Goal: Information Seeking & Learning: Check status

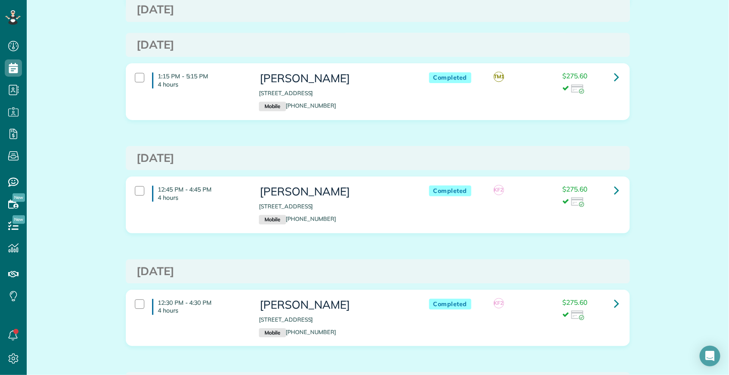
scroll to position [2793, 0]
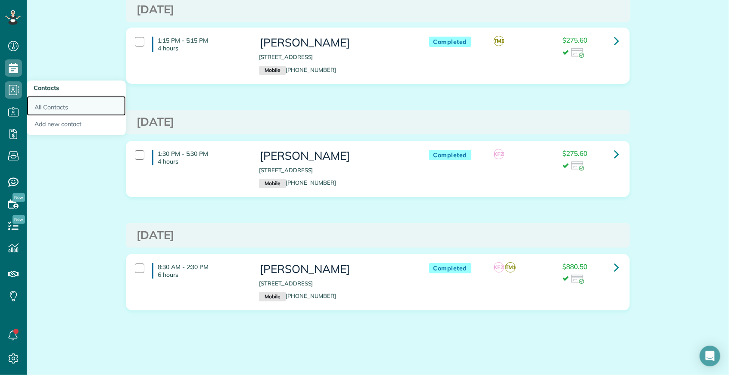
click at [44, 106] on link "All Contacts" at bounding box center [76, 106] width 99 height 20
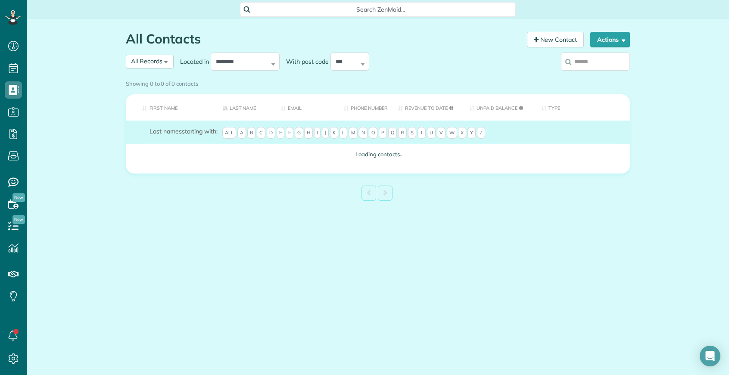
click at [601, 76] on div "Showing 0 to 0 of 0 contacts" at bounding box center [377, 83] width 517 height 15
click at [591, 65] on label at bounding box center [595, 61] width 69 height 22
click at [591, 65] on input "search" at bounding box center [595, 62] width 69 height 18
click at [591, 76] on div "Showing 0 to 0 of 0 contacts Search: First Name Last Name Email Phone number Re…" at bounding box center [378, 140] width 504 height 128
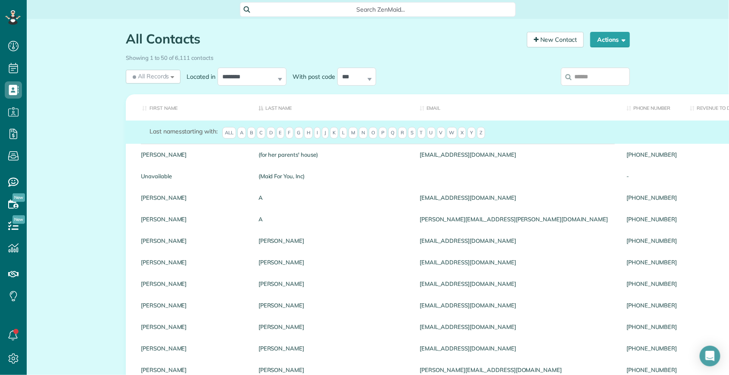
scroll to position [3, 3]
click at [604, 76] on input "search" at bounding box center [595, 77] width 69 height 18
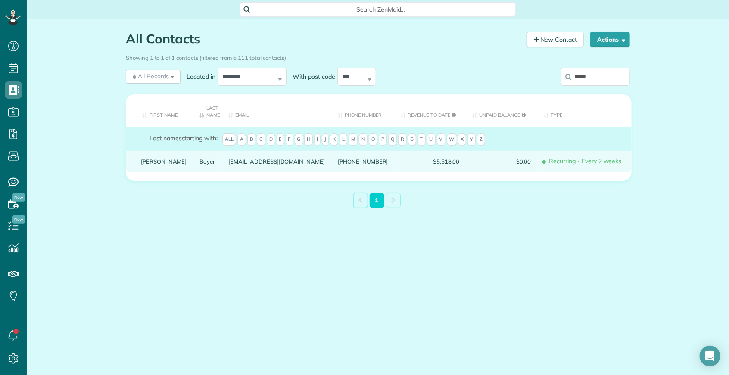
type input "*****"
click at [154, 159] on link "Brittany" at bounding box center [164, 162] width 46 height 6
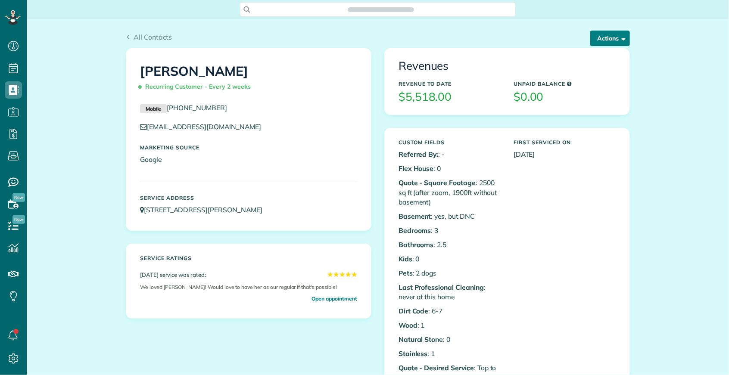
click at [621, 37] on span "button" at bounding box center [622, 38] width 6 height 6
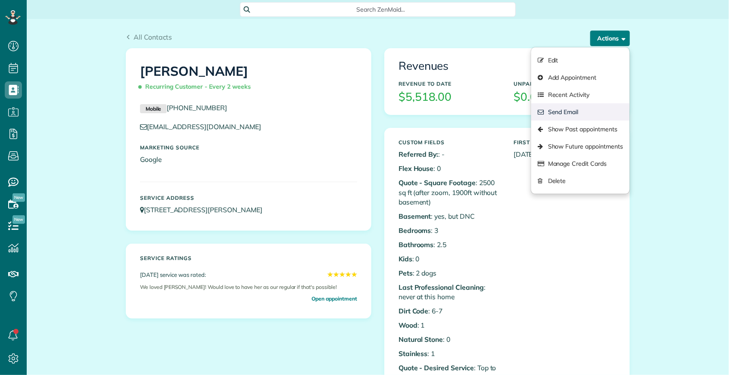
scroll to position [3, 3]
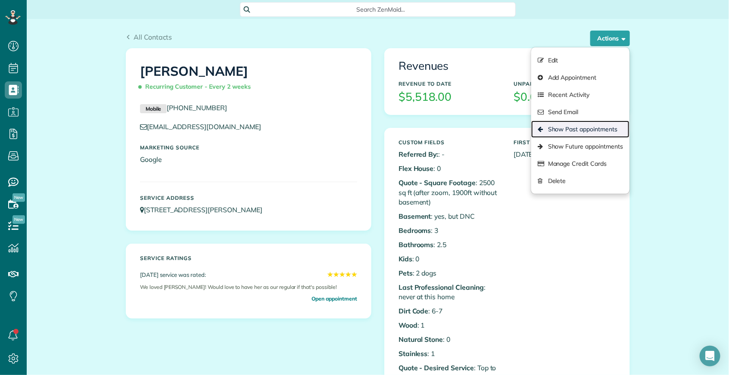
click at [587, 128] on link "Show Past appointments" at bounding box center [580, 129] width 98 height 17
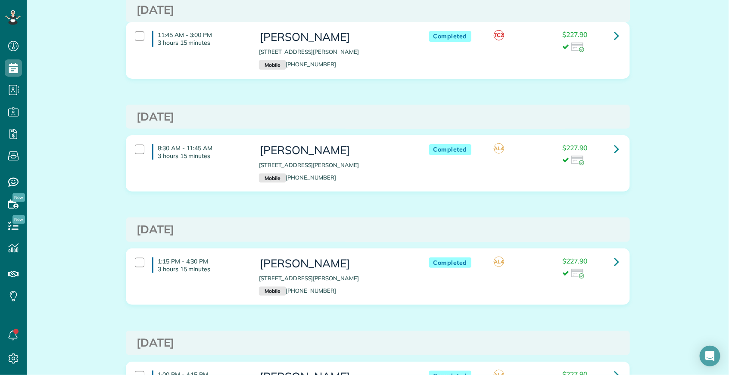
scroll to position [2226, 0]
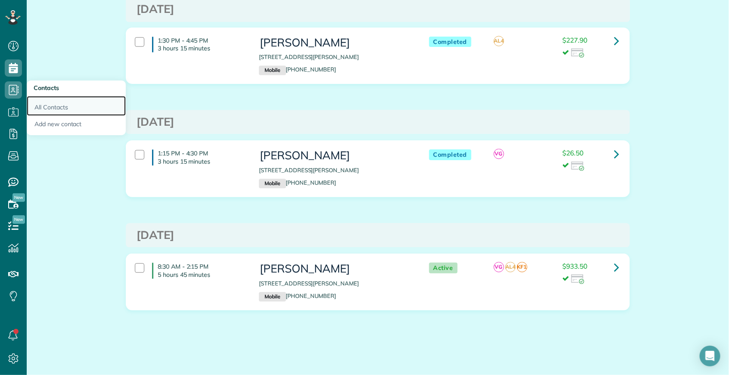
drag, startPoint x: 45, startPoint y: 106, endPoint x: 55, endPoint y: 106, distance: 9.9
click at [45, 106] on link "All Contacts" at bounding box center [76, 106] width 99 height 20
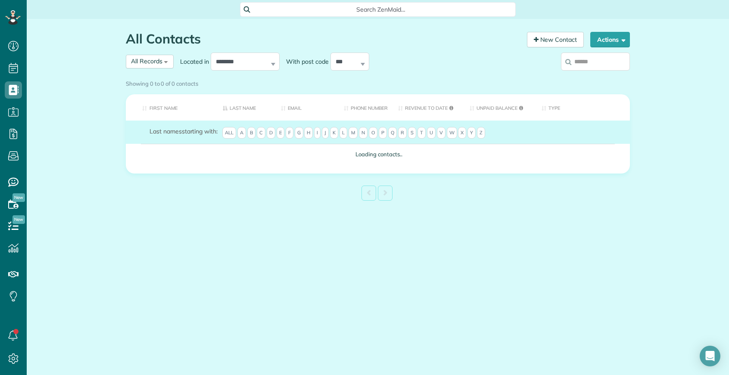
click at [600, 66] on label at bounding box center [595, 61] width 69 height 22
click at [600, 66] on input "search" at bounding box center [595, 62] width 69 height 18
click at [597, 76] on div "Showing 0 to 0 of 0 contacts" at bounding box center [377, 83] width 517 height 15
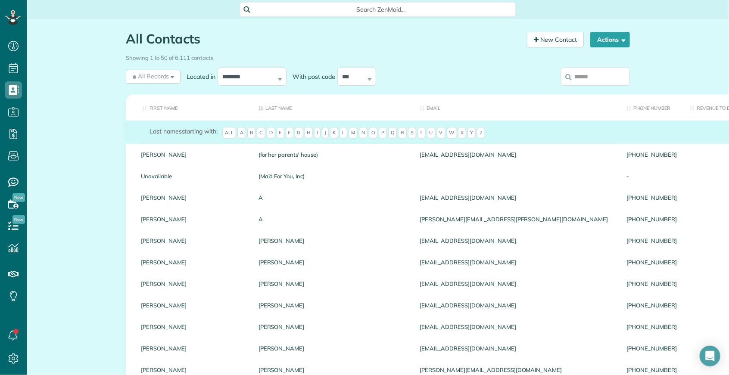
scroll to position [3, 3]
click at [586, 76] on input "search" at bounding box center [595, 77] width 69 height 18
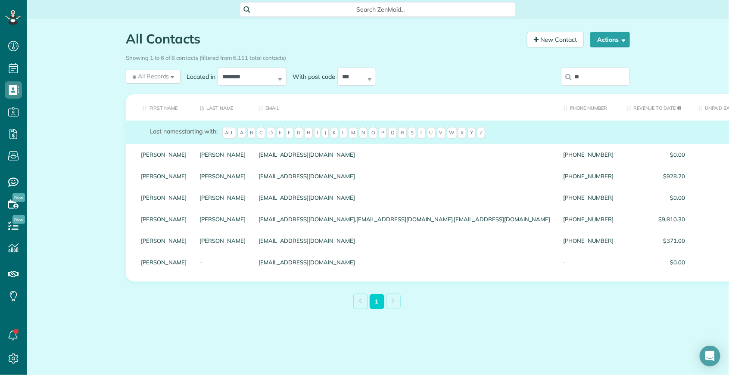
type input "*"
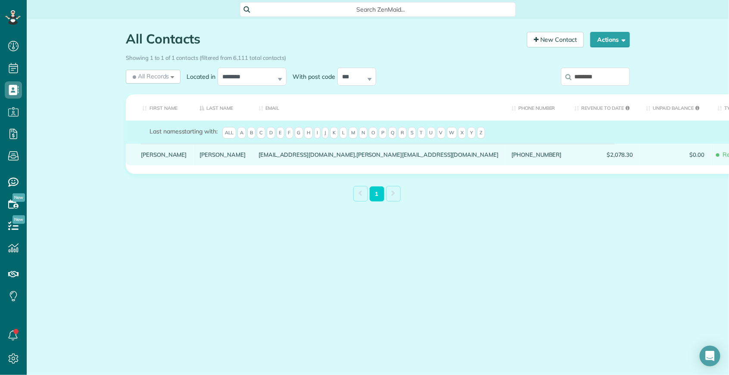
type input "********"
click at [200, 158] on link "Gaglioti" at bounding box center [223, 155] width 46 height 6
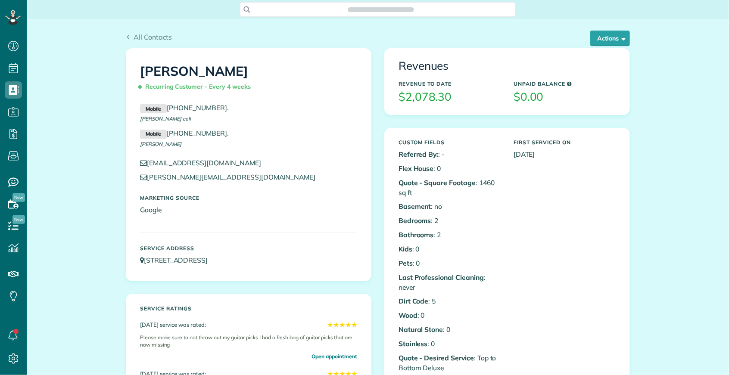
scroll to position [3, 3]
click at [602, 38] on button "Actions" at bounding box center [610, 39] width 40 height 16
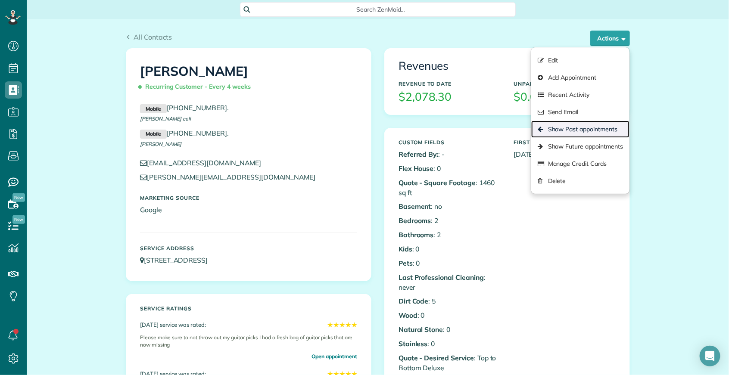
click at [572, 126] on link "Show Past appointments" at bounding box center [580, 129] width 98 height 17
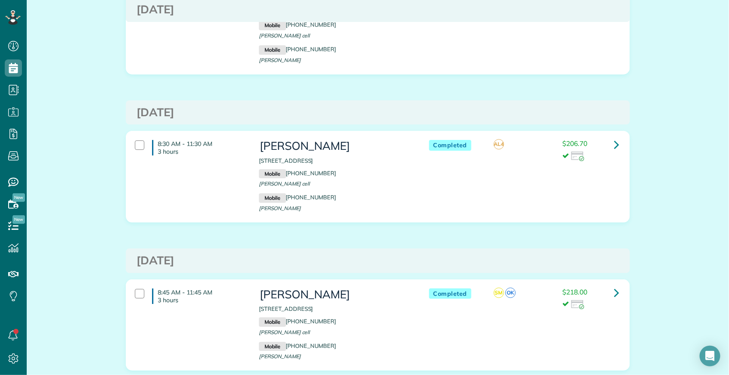
scroll to position [1216, 0]
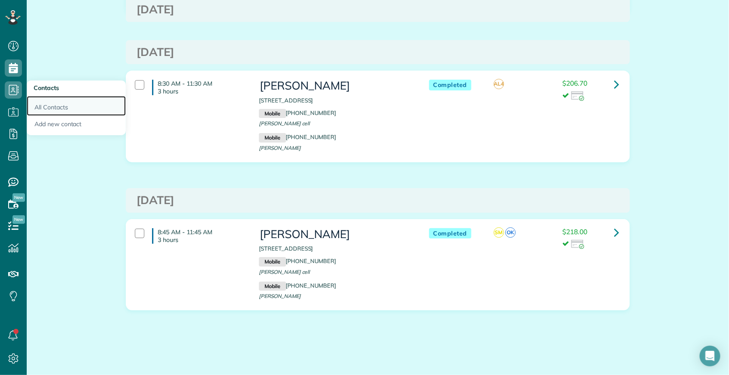
click at [55, 108] on link "All Contacts" at bounding box center [76, 106] width 99 height 20
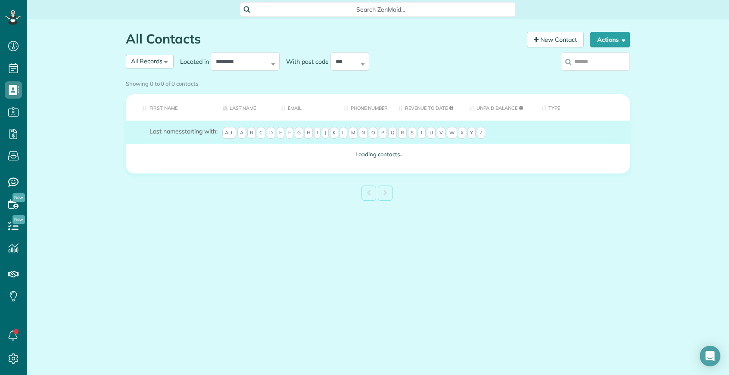
click at [589, 76] on div "Showing 0 to 0 of 0 contacts" at bounding box center [377, 83] width 517 height 15
click at [583, 76] on div "Showing 0 to 0 of 0 contacts" at bounding box center [377, 83] width 517 height 15
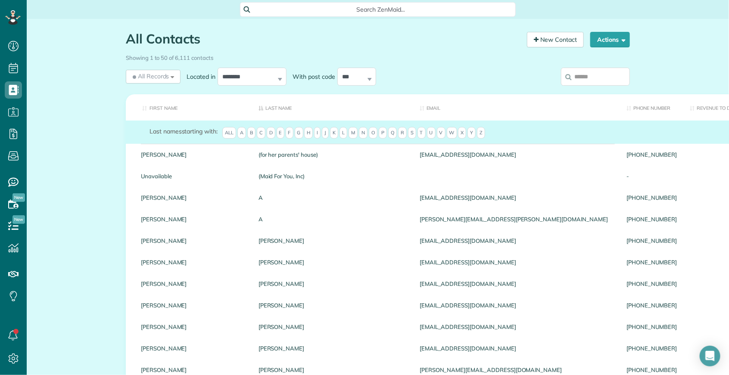
scroll to position [3, 3]
click at [598, 77] on input "search" at bounding box center [595, 77] width 69 height 18
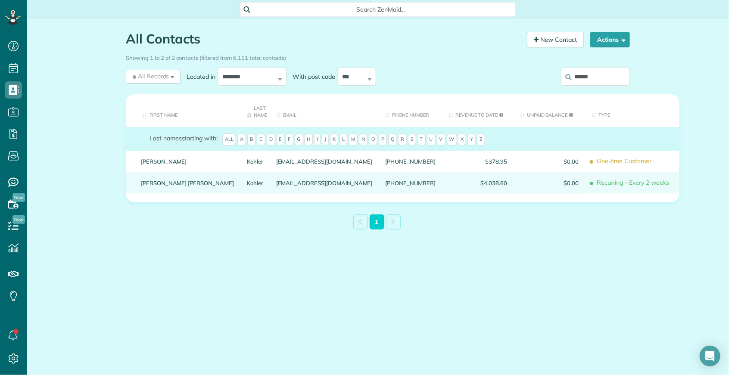
type input "******"
click at [170, 188] on div "Mary Kate" at bounding box center [187, 183] width 106 height 22
click at [166, 184] on link "Mary Kate" at bounding box center [187, 183] width 93 height 6
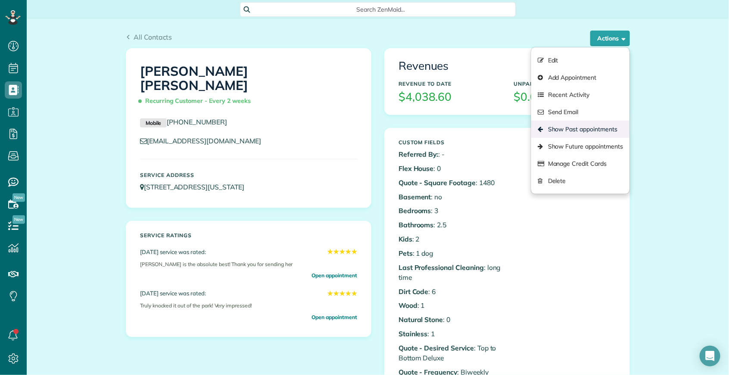
scroll to position [3, 3]
click at [587, 136] on link "Show Past appointments" at bounding box center [580, 129] width 98 height 17
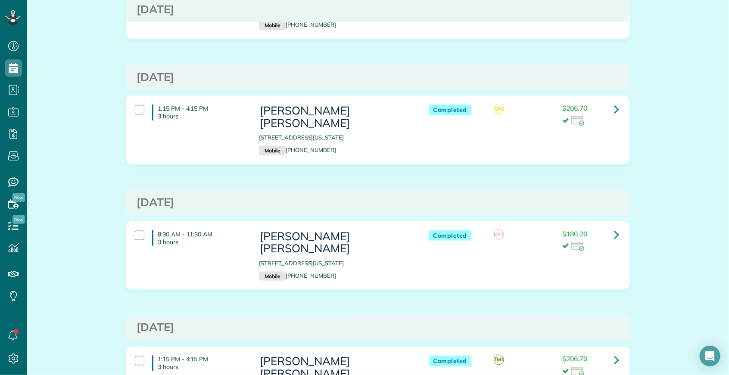
scroll to position [1999, 0]
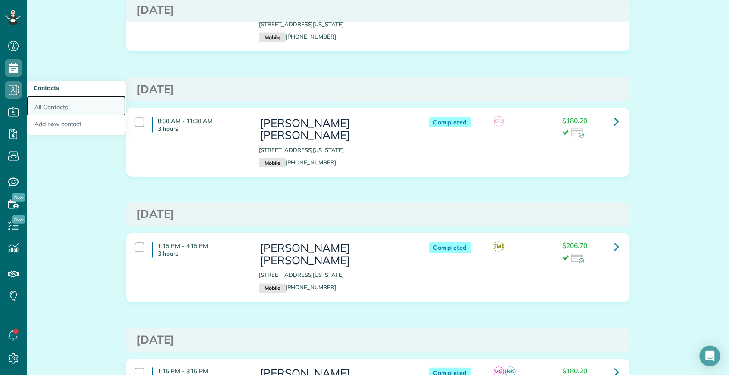
click at [66, 108] on link "All Contacts" at bounding box center [76, 106] width 99 height 20
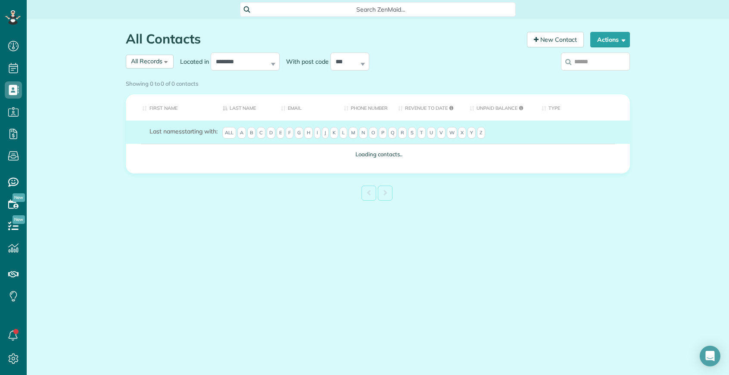
click at [587, 66] on label at bounding box center [595, 61] width 69 height 22
click at [587, 66] on input "search" at bounding box center [595, 62] width 69 height 18
click at [590, 76] on div "Showing 0 to 0 of 0 contacts" at bounding box center [378, 82] width 504 height 12
click at [596, 76] on div "Showing 0 to 0 of 0 contacts" at bounding box center [377, 83] width 517 height 15
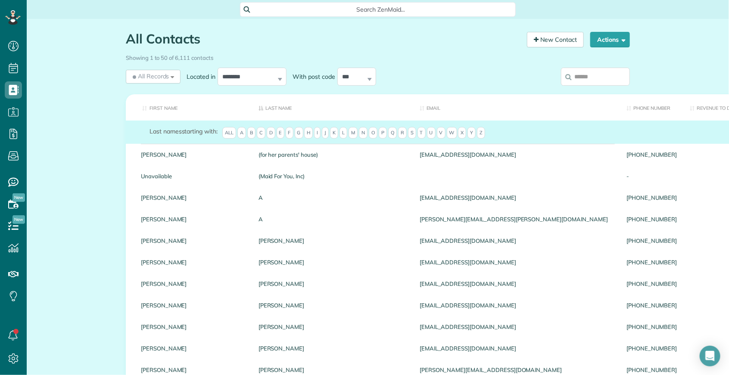
scroll to position [3, 3]
click at [598, 72] on input "search" at bounding box center [595, 77] width 69 height 18
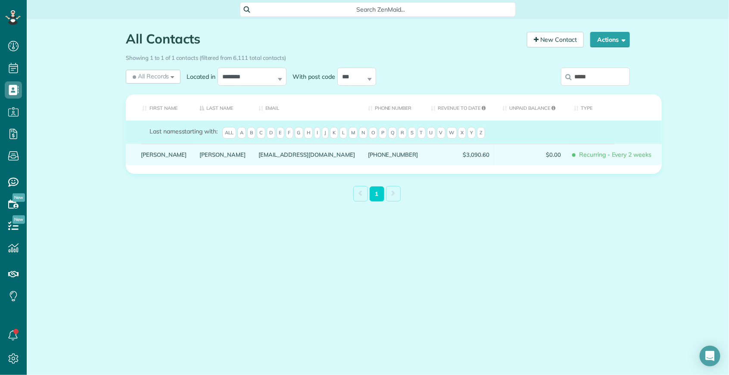
type input "*****"
click at [200, 158] on link "Johnston" at bounding box center [223, 155] width 46 height 6
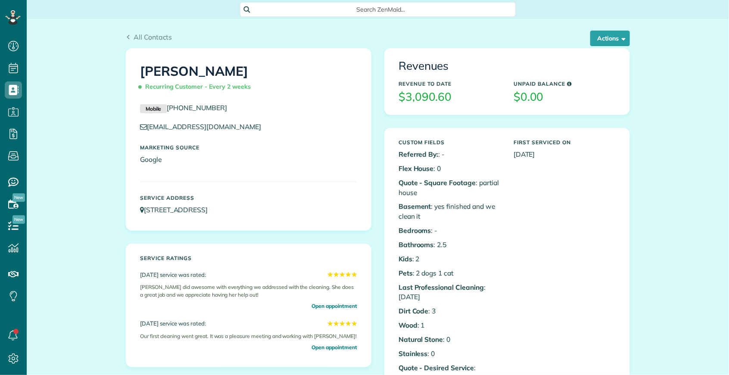
scroll to position [3, 3]
click at [605, 37] on button "Actions" at bounding box center [610, 39] width 40 height 16
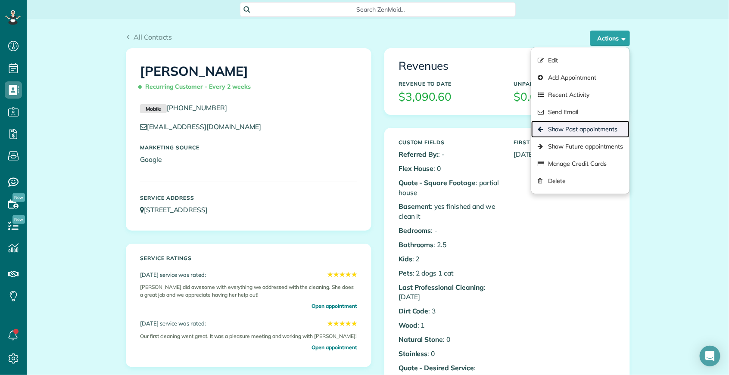
click at [597, 129] on link "Show Past appointments" at bounding box center [580, 129] width 98 height 17
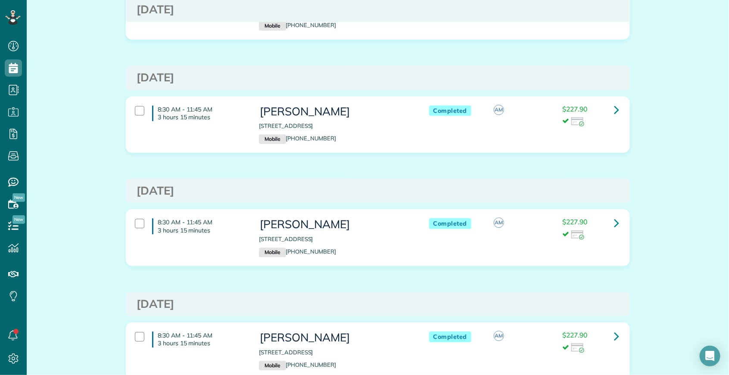
scroll to position [1501, 0]
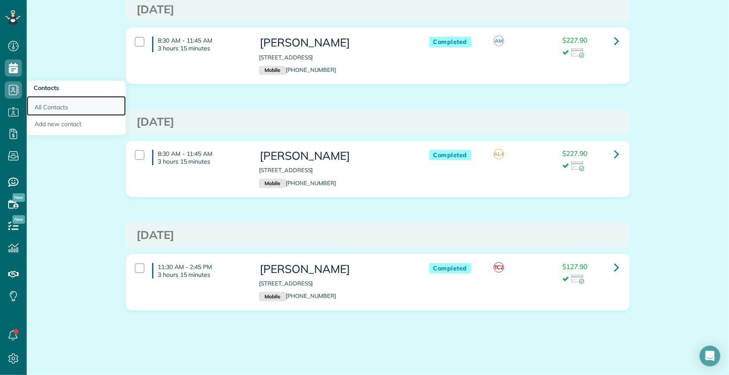
click at [39, 103] on link "All Contacts" at bounding box center [76, 106] width 99 height 20
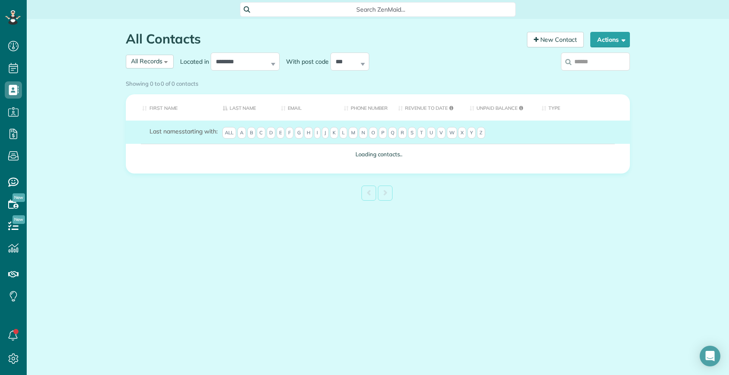
click at [599, 76] on div "Showing 0 to 0 of 0 contacts" at bounding box center [378, 82] width 504 height 12
click at [595, 76] on div "Showing 0 to 0 of 0 contacts" at bounding box center [378, 82] width 504 height 12
click at [582, 76] on div "Showing 0 to 0 of 0 contacts Search: First Name Last Name Email Phone number Re…" at bounding box center [378, 140] width 504 height 128
click at [583, 76] on div "Showing 0 to 0 of 0 contacts" at bounding box center [377, 83] width 517 height 15
click at [584, 76] on div "Showing 0 to 0 of 0 contacts" at bounding box center [377, 83] width 517 height 15
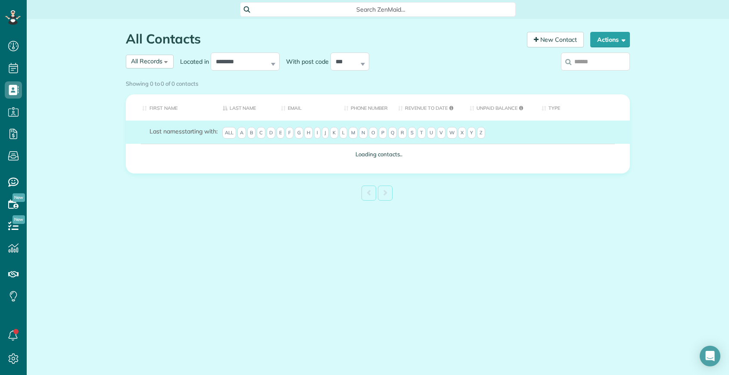
click at [585, 76] on div "Showing 0 to 0 of 0 contacts" at bounding box center [378, 82] width 504 height 12
click at [584, 76] on div "Showing 0 to 0 of 0 contacts" at bounding box center [377, 83] width 517 height 15
click at [583, 76] on div "Showing 0 to 0 of 0 contacts" at bounding box center [377, 83] width 517 height 15
click at [584, 76] on div "Showing 0 to 0 of 0 contacts" at bounding box center [377, 83] width 517 height 15
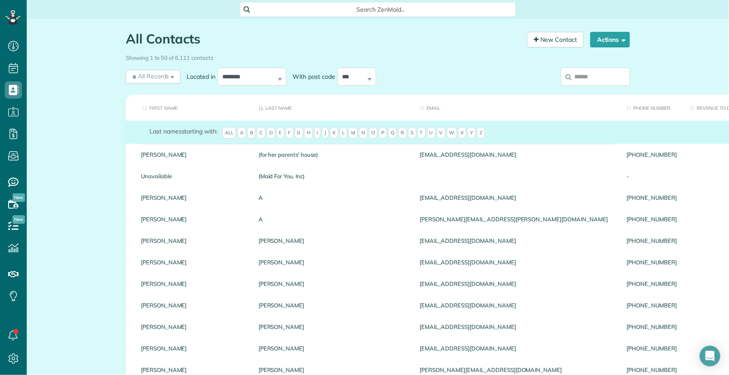
scroll to position [3, 3]
drag, startPoint x: 582, startPoint y: 76, endPoint x: 584, endPoint y: 66, distance: 10.0
click at [582, 75] on input "search" at bounding box center [595, 77] width 69 height 18
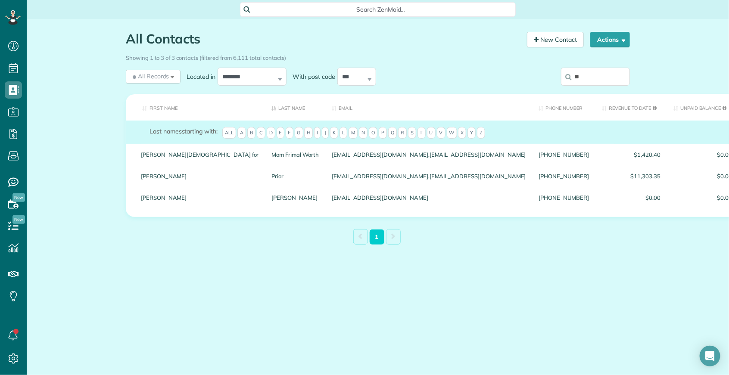
type input "*"
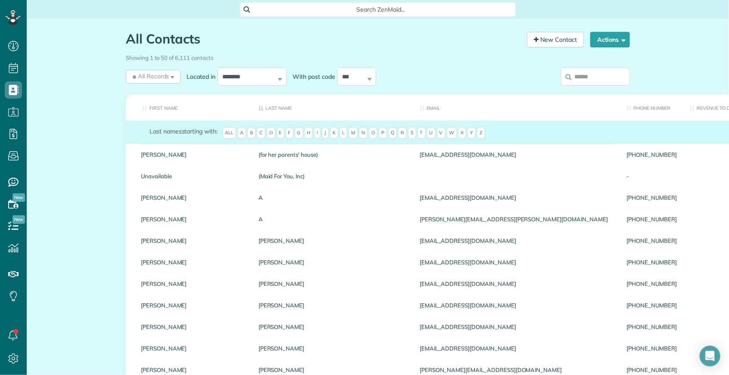
click at [587, 81] on input "search" at bounding box center [595, 77] width 69 height 18
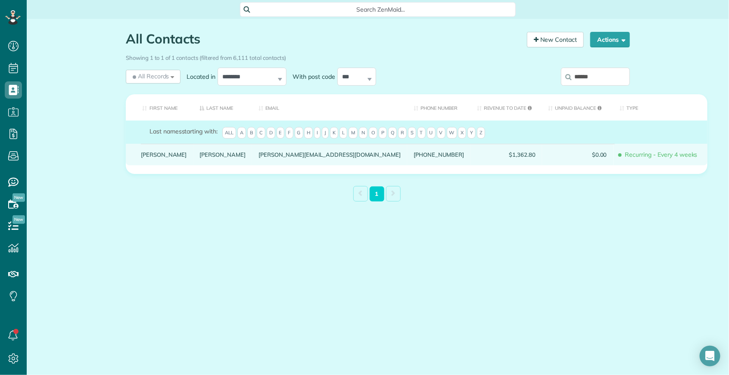
type input "******"
click at [200, 158] on link "Neason" at bounding box center [223, 155] width 46 height 6
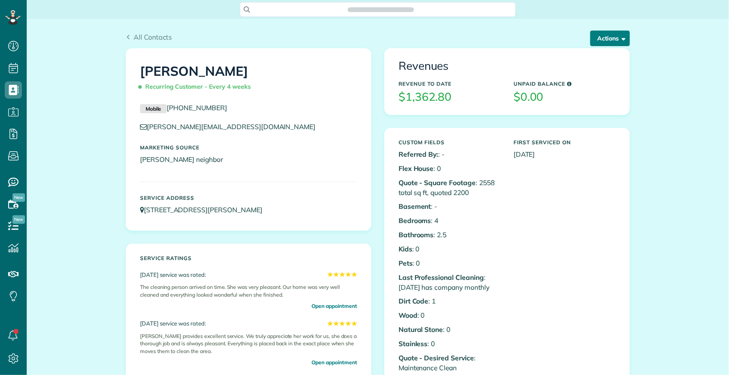
scroll to position [3, 3]
drag, startPoint x: 601, startPoint y: 41, endPoint x: 612, endPoint y: 87, distance: 47.0
click at [601, 41] on button "Actions" at bounding box center [610, 39] width 40 height 16
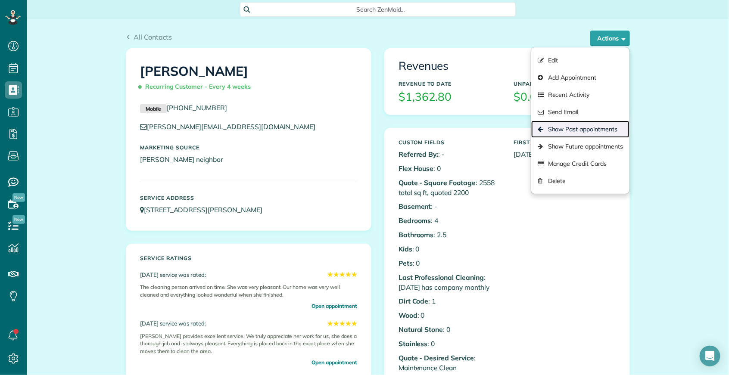
click at [611, 129] on link "Show Past appointments" at bounding box center [580, 129] width 98 height 17
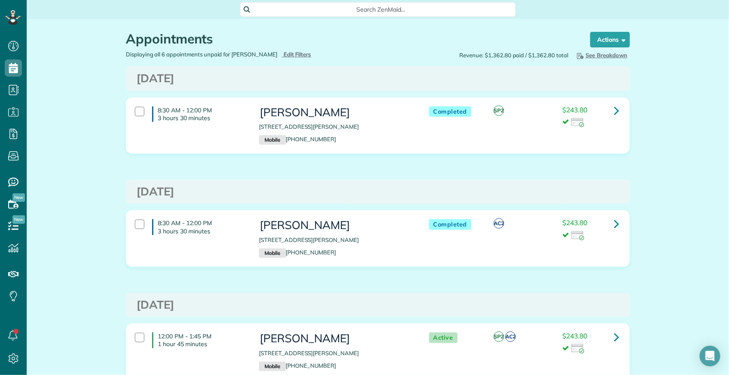
scroll to position [410, 0]
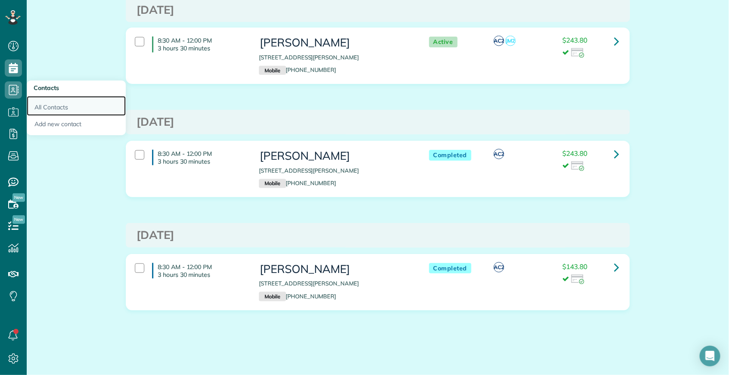
click at [49, 108] on link "All Contacts" at bounding box center [76, 106] width 99 height 20
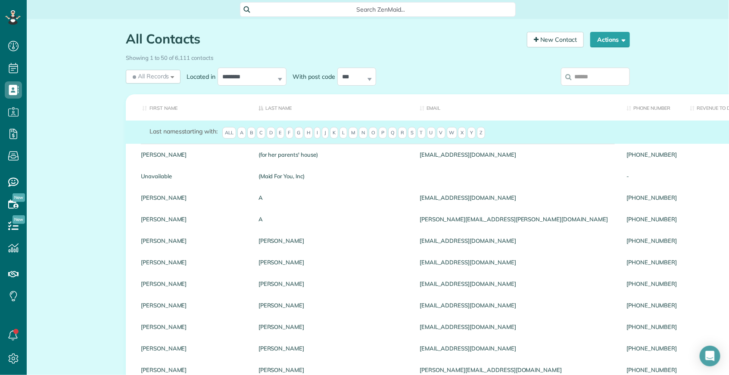
scroll to position [3, 3]
click at [602, 80] on input "search" at bounding box center [595, 77] width 69 height 18
type input "*"
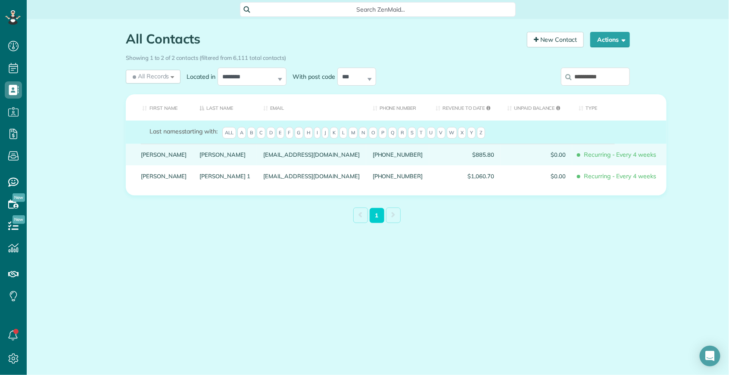
type input "**********"
click at [154, 158] on link "Renee" at bounding box center [164, 155] width 46 height 6
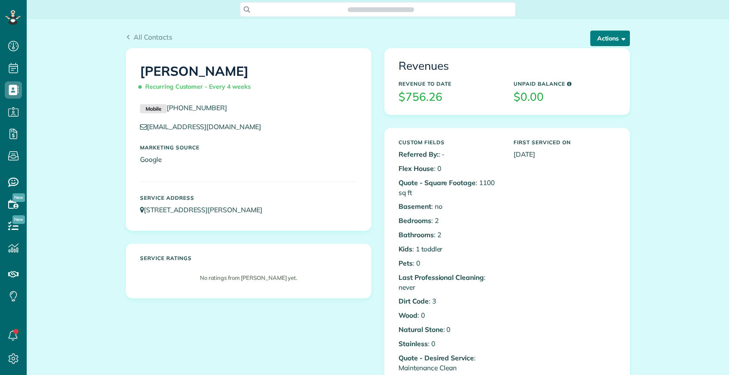
click at [613, 42] on button "Actions" at bounding box center [610, 39] width 40 height 16
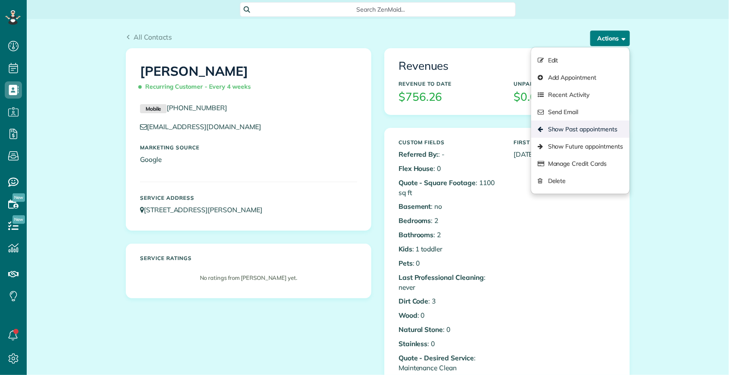
scroll to position [3, 3]
click at [599, 132] on link "Show Past appointments" at bounding box center [580, 129] width 98 height 17
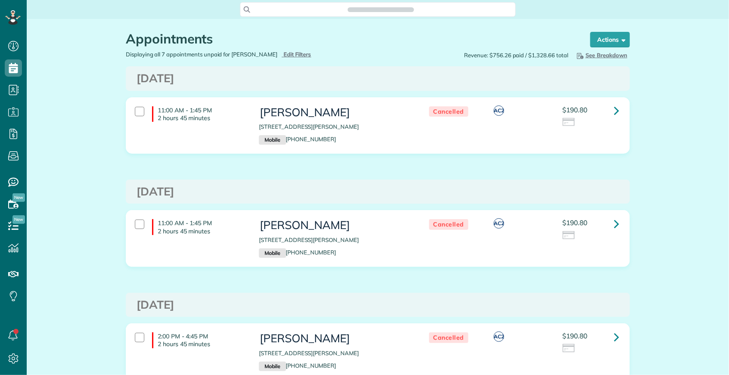
scroll to position [375, 26]
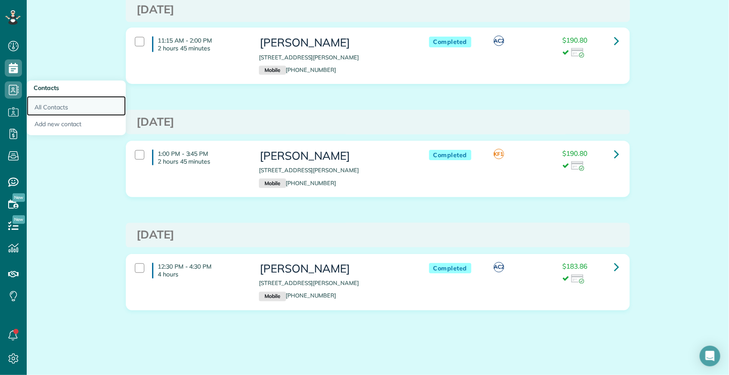
click at [42, 104] on link "All Contacts" at bounding box center [76, 106] width 99 height 20
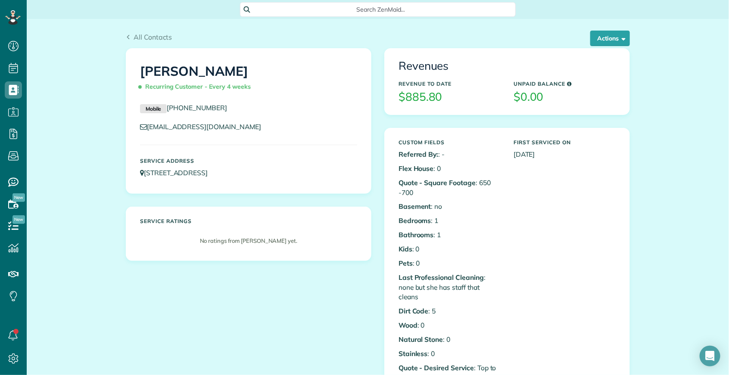
scroll to position [3, 3]
click at [608, 37] on button "Actions" at bounding box center [610, 39] width 40 height 16
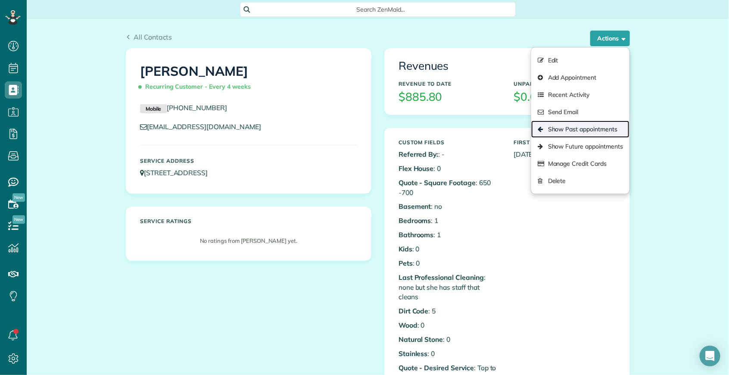
click at [585, 131] on link "Show Past appointments" at bounding box center [580, 129] width 98 height 17
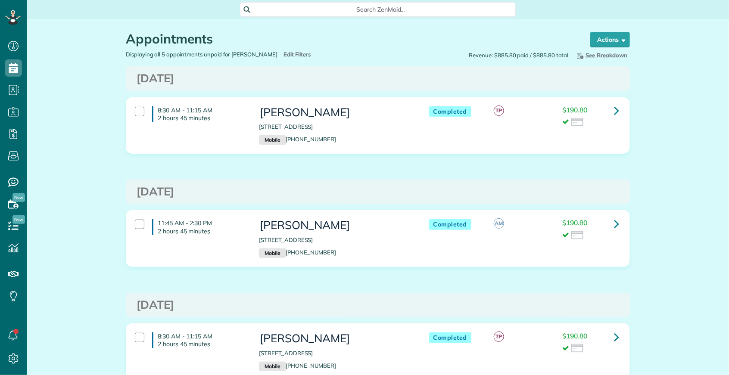
scroll to position [297, 0]
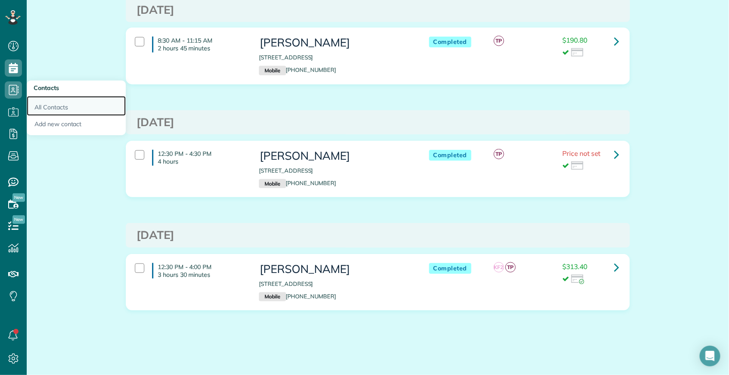
click at [48, 108] on link "All Contacts" at bounding box center [76, 106] width 99 height 20
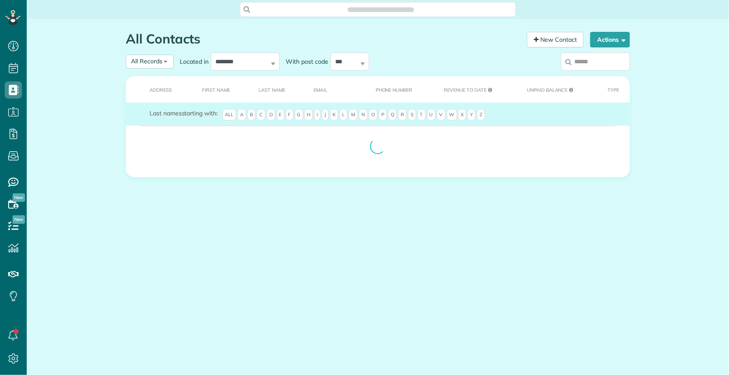
scroll to position [3, 3]
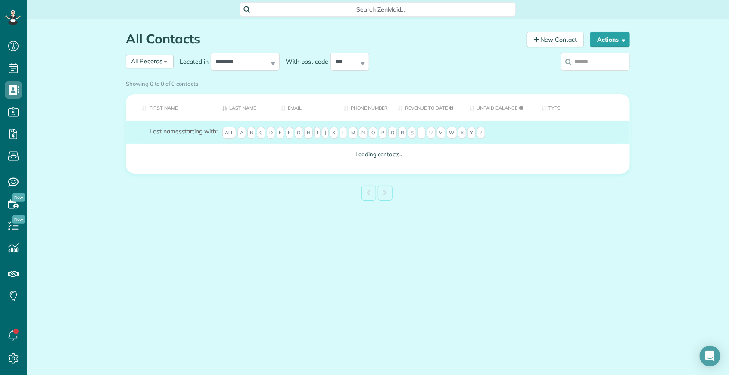
click at [594, 66] on label at bounding box center [595, 61] width 69 height 22
click at [594, 66] on input "search" at bounding box center [595, 62] width 69 height 18
click at [578, 66] on label at bounding box center [595, 61] width 69 height 22
click at [578, 66] on input "search" at bounding box center [595, 62] width 69 height 18
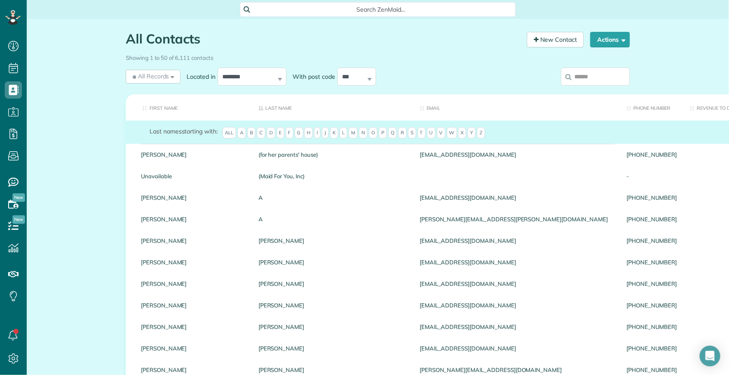
click at [589, 80] on input "search" at bounding box center [595, 77] width 69 height 18
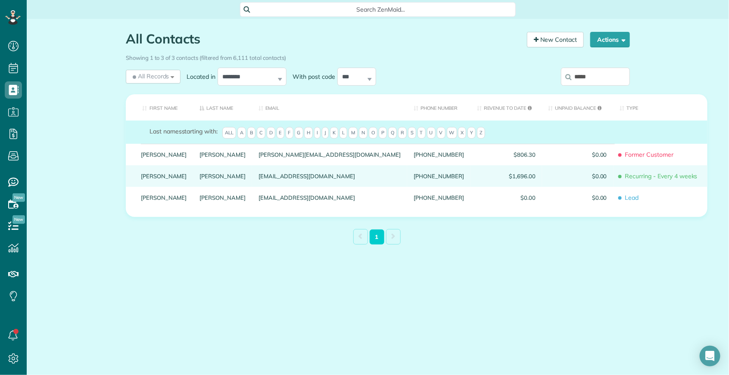
type input "*****"
click at [154, 179] on link "[PERSON_NAME]" at bounding box center [164, 176] width 46 height 6
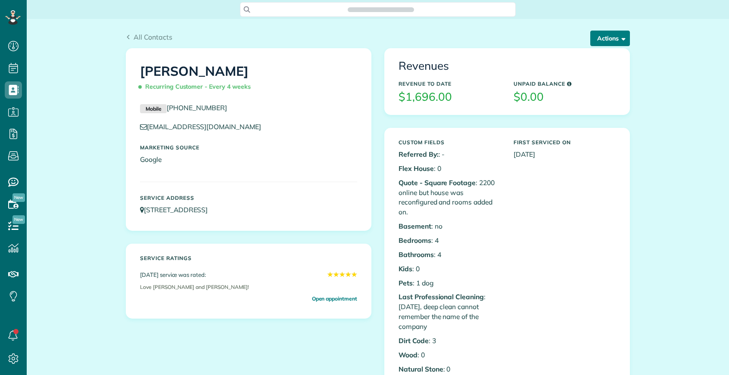
click at [599, 43] on button "Actions" at bounding box center [610, 39] width 40 height 16
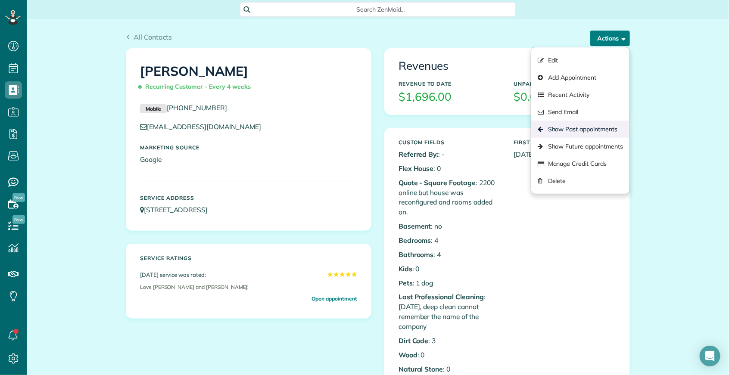
scroll to position [3, 3]
click at [581, 134] on link "Show Past appointments" at bounding box center [580, 129] width 98 height 17
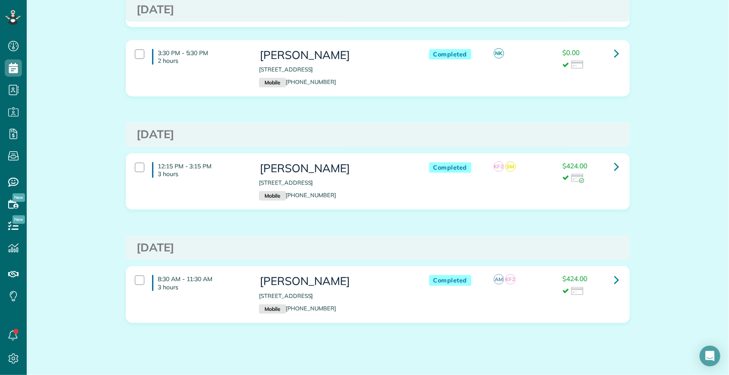
scroll to position [253, 0]
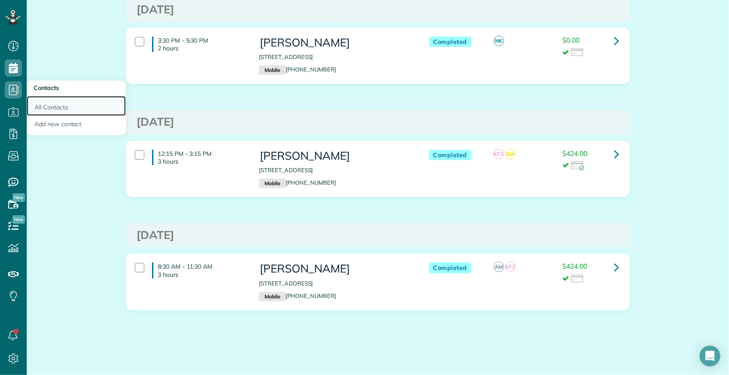
click at [48, 103] on link "All Contacts" at bounding box center [76, 106] width 99 height 20
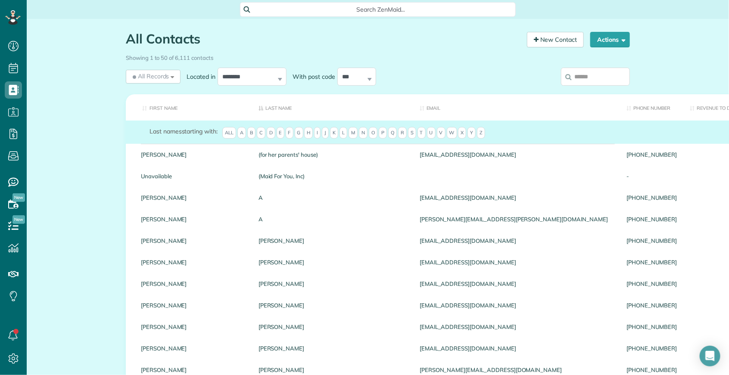
scroll to position [3, 3]
click at [591, 81] on input "search" at bounding box center [595, 77] width 69 height 18
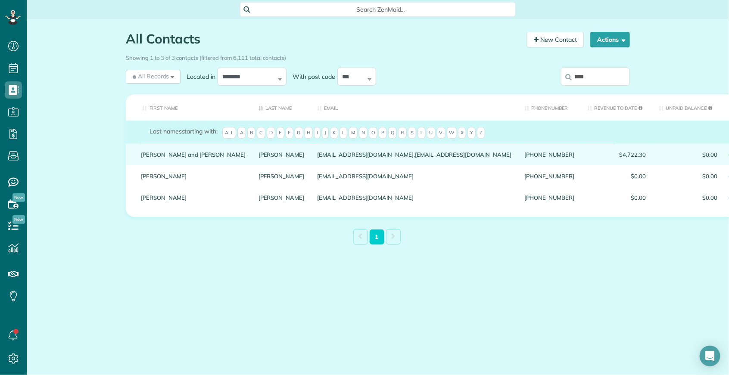
type input "****"
click at [153, 153] on link "Martin and Lynne" at bounding box center [193, 155] width 105 height 6
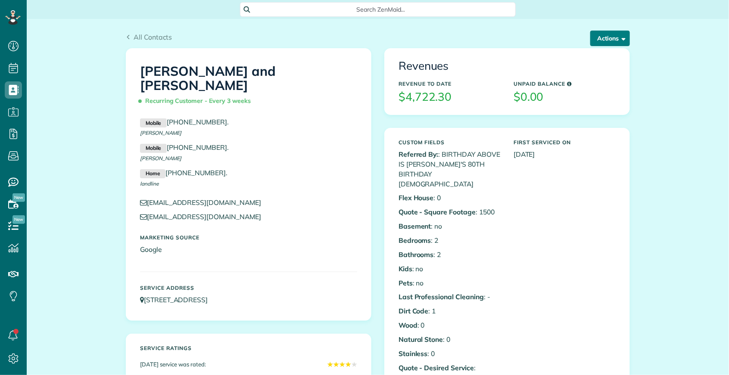
click at [619, 40] on span "button" at bounding box center [622, 38] width 6 height 6
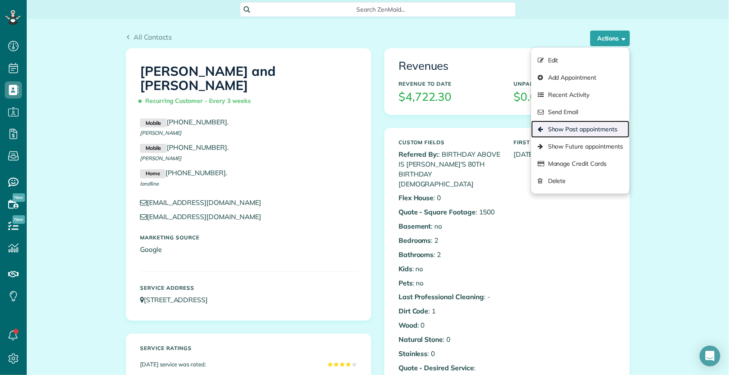
click at [606, 125] on link "Show Past appointments" at bounding box center [580, 129] width 98 height 17
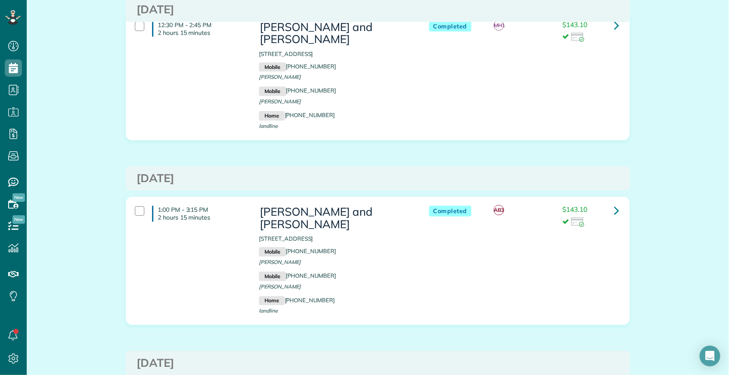
scroll to position [5739, 0]
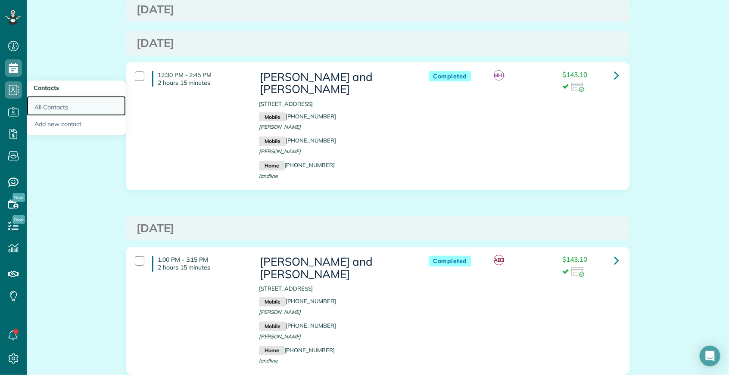
click at [53, 107] on link "All Contacts" at bounding box center [76, 106] width 99 height 20
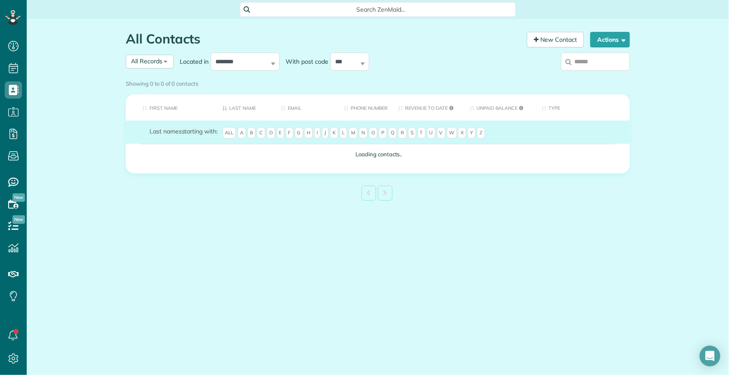
scroll to position [3, 3]
click at [590, 76] on div "Showing 0 to 0 of 0 contacts" at bounding box center [378, 82] width 504 height 12
click at [586, 76] on div "Showing 0 to 0 of 0 contacts" at bounding box center [378, 82] width 504 height 12
click at [587, 76] on div "Showing 0 to 0 of 0 contacts" at bounding box center [378, 82] width 504 height 12
click at [587, 76] on div "Showing 0 to 0 of 0 contacts" at bounding box center [377, 83] width 517 height 15
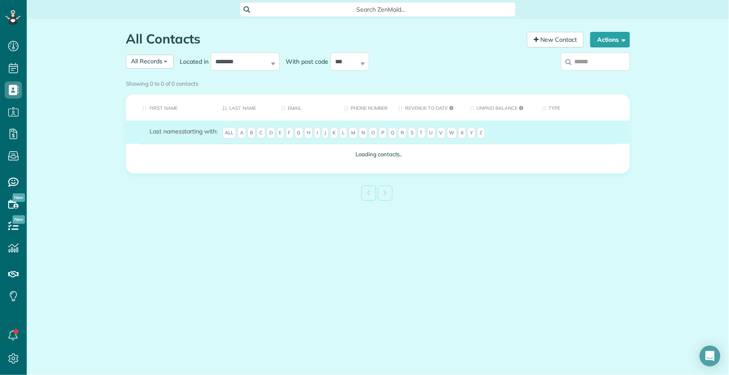
click at [587, 76] on div "Showing 0 to 0 of 0 contacts" at bounding box center [378, 82] width 504 height 12
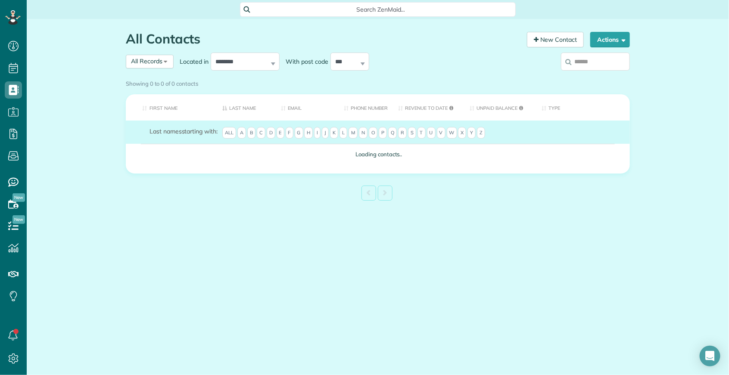
click at [587, 76] on div "Showing 0 to 0 of 0 contacts" at bounding box center [378, 82] width 504 height 12
click at [587, 76] on div "Showing 0 to 0 of 0 contacts" at bounding box center [377, 83] width 517 height 15
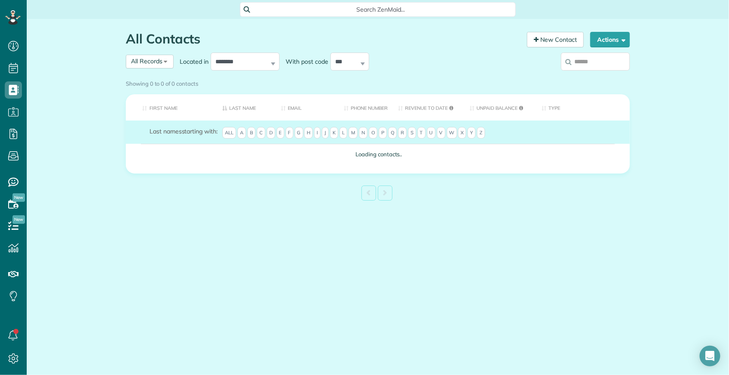
click at [587, 76] on div "Showing 0 to 0 of 0 contacts" at bounding box center [377, 83] width 517 height 15
click at [586, 76] on div "Showing 0 to 0 of 0 contacts" at bounding box center [377, 83] width 517 height 15
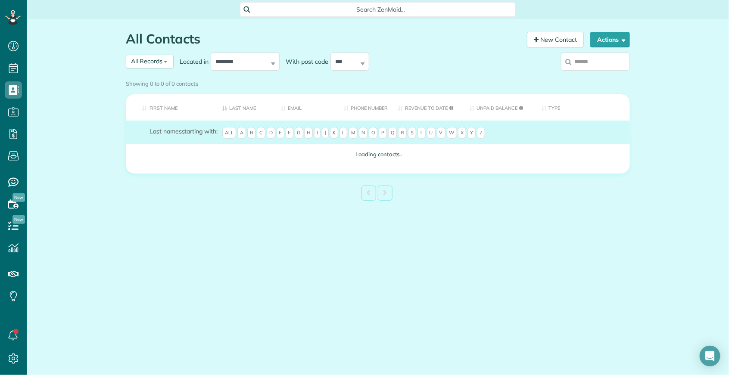
click at [584, 76] on div "Showing 0 to 0 of 0 contacts Search: First Name Last Name Email Phone number Re…" at bounding box center [378, 140] width 504 height 128
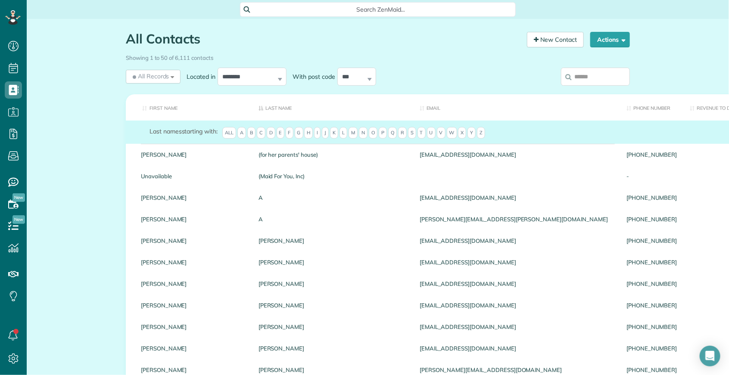
click at [582, 77] on input "search" at bounding box center [595, 77] width 69 height 18
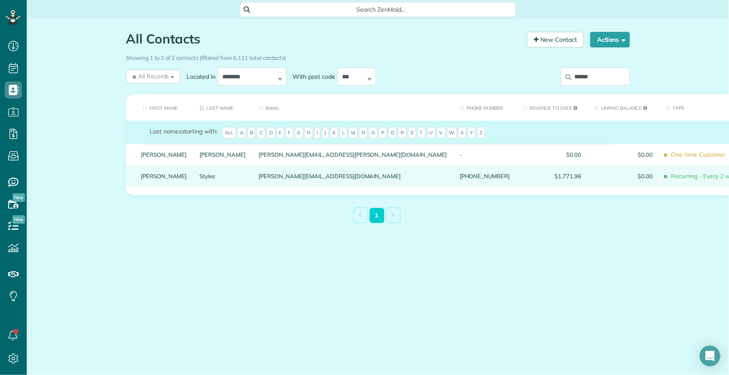
type input "******"
click at [147, 179] on link "Paul" at bounding box center [164, 176] width 46 height 6
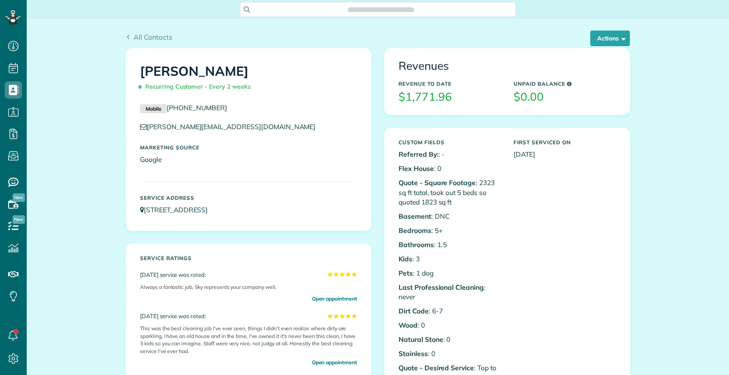
click at [621, 38] on span "button" at bounding box center [622, 38] width 6 height 6
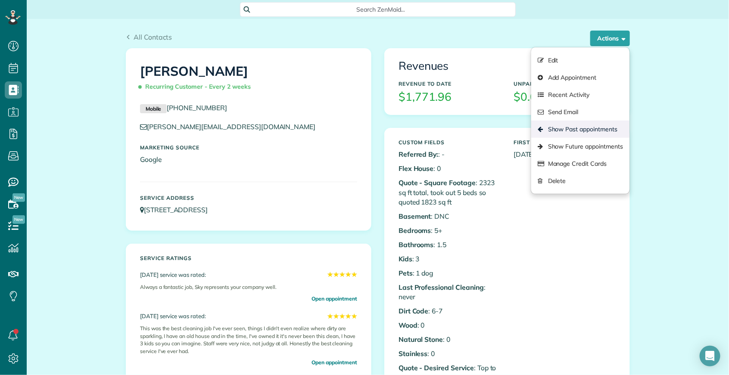
scroll to position [3, 3]
click at [595, 127] on link "Show Past appointments" at bounding box center [580, 129] width 98 height 17
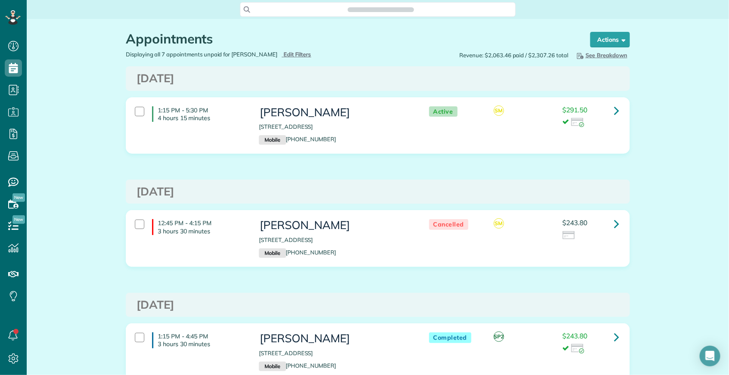
scroll to position [524, 0]
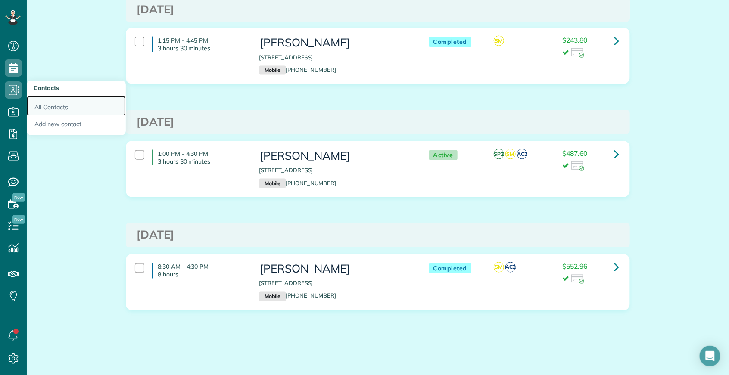
click at [61, 105] on link "All Contacts" at bounding box center [76, 106] width 99 height 20
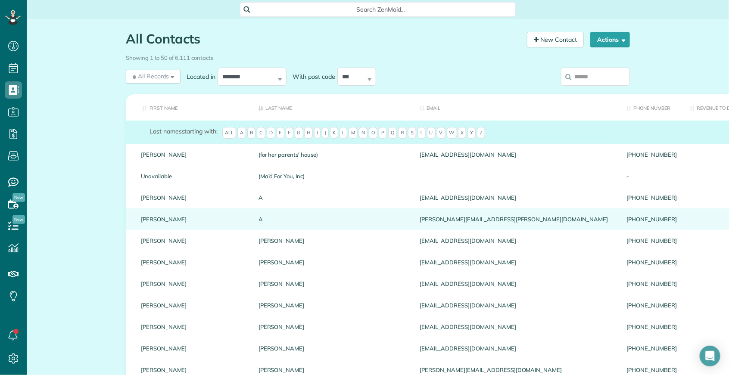
scroll to position [3, 3]
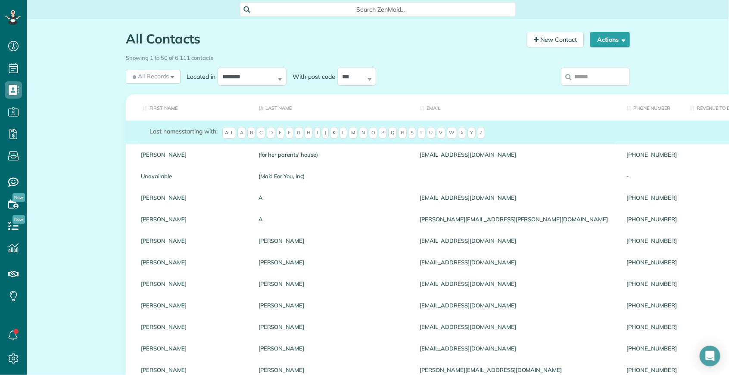
click at [597, 75] on input "search" at bounding box center [595, 77] width 69 height 18
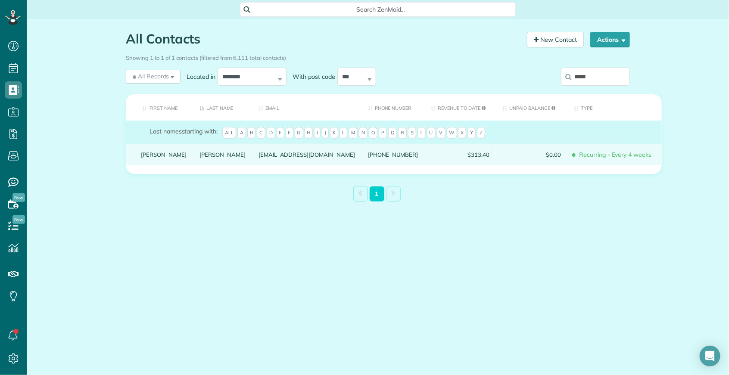
type input "*****"
click at [155, 158] on link "[PERSON_NAME]" at bounding box center [164, 155] width 46 height 6
click at [200, 158] on link "[PERSON_NAME]" at bounding box center [223, 155] width 46 height 6
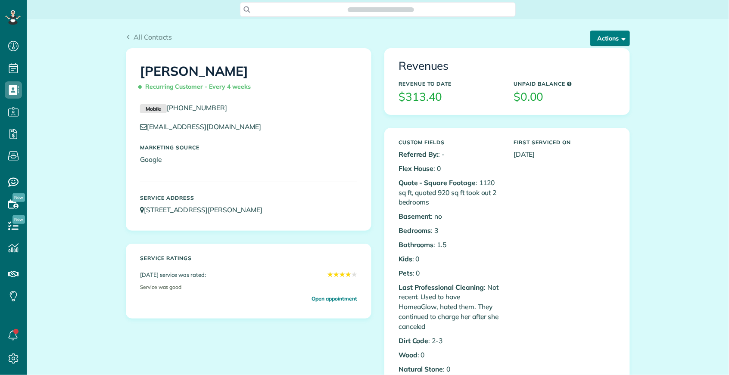
click at [598, 39] on button "Actions" at bounding box center [610, 39] width 40 height 16
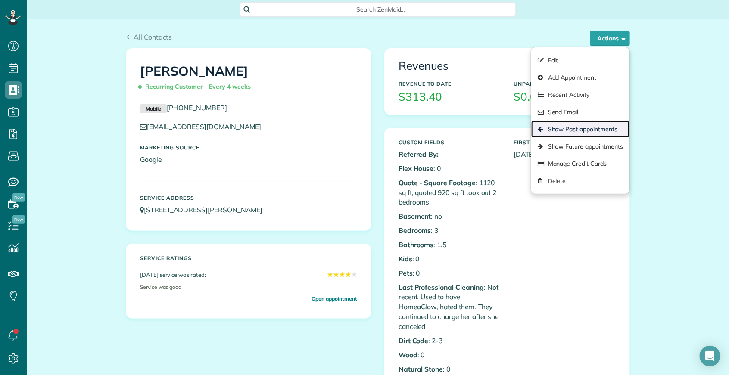
click at [583, 125] on link "Show Past appointments" at bounding box center [580, 129] width 98 height 17
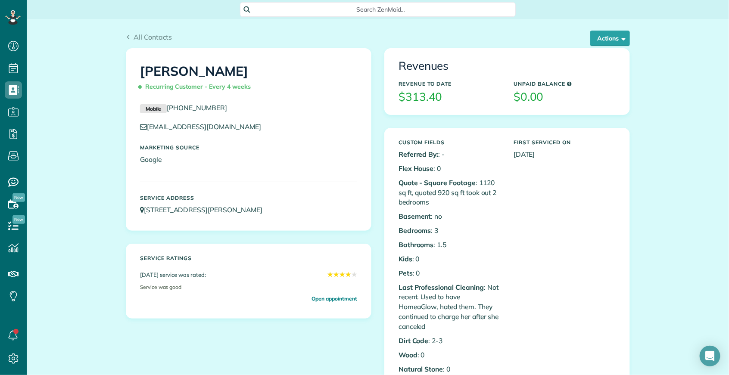
scroll to position [304, 0]
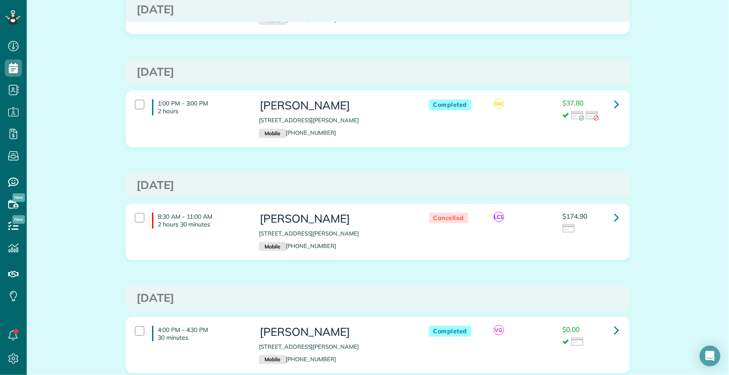
scroll to position [231, 0]
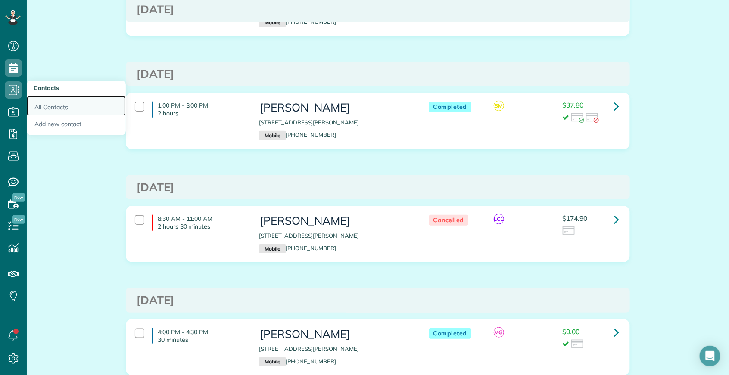
click at [66, 114] on link "All Contacts" at bounding box center [76, 106] width 99 height 20
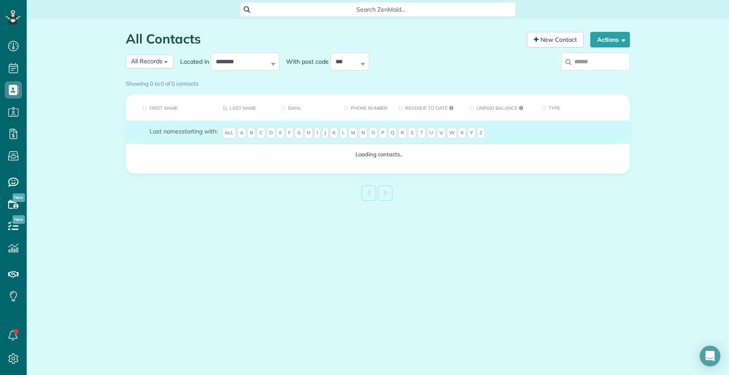
click at [597, 66] on label at bounding box center [595, 61] width 69 height 22
click at [597, 66] on input "search" at bounding box center [595, 62] width 69 height 18
click at [588, 76] on div "Showing 0 to 0 of 0 contacts" at bounding box center [377, 83] width 517 height 15
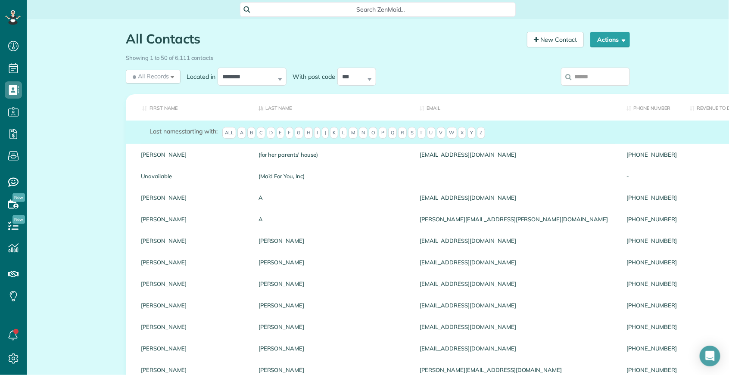
scroll to position [3, 3]
click at [585, 77] on input "search" at bounding box center [595, 77] width 69 height 18
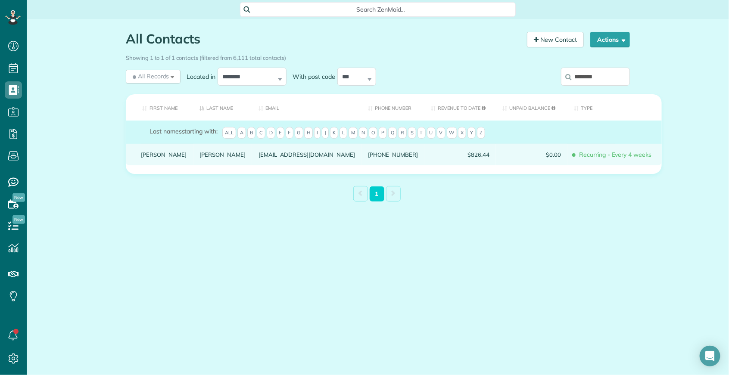
type input "********"
click at [200, 158] on link "Defranco" at bounding box center [223, 155] width 46 height 6
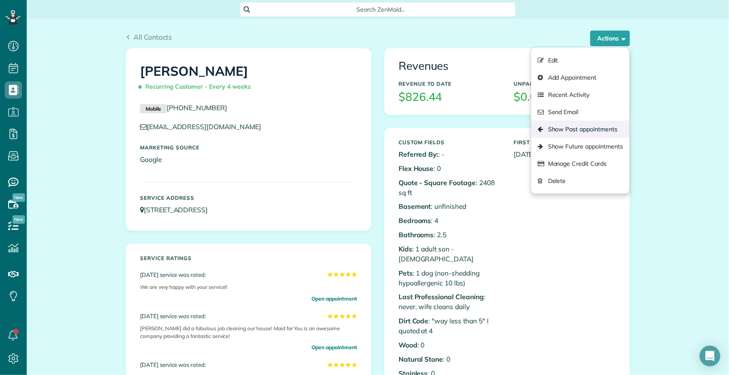
scroll to position [3, 3]
click at [599, 132] on link "Show Past appointments" at bounding box center [580, 129] width 98 height 17
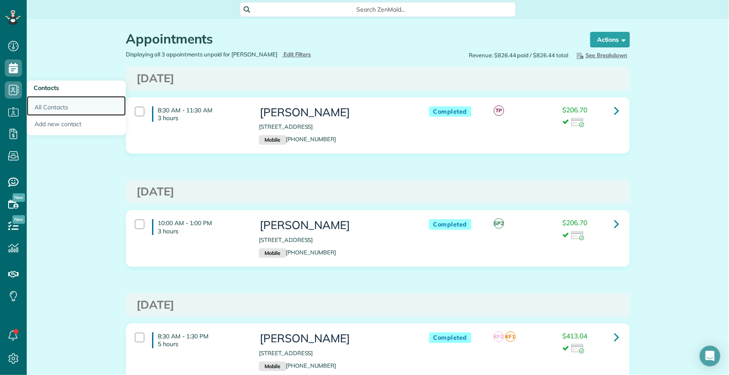
click at [42, 106] on link "All Contacts" at bounding box center [76, 106] width 99 height 20
